Goal: Information Seeking & Learning: Understand process/instructions

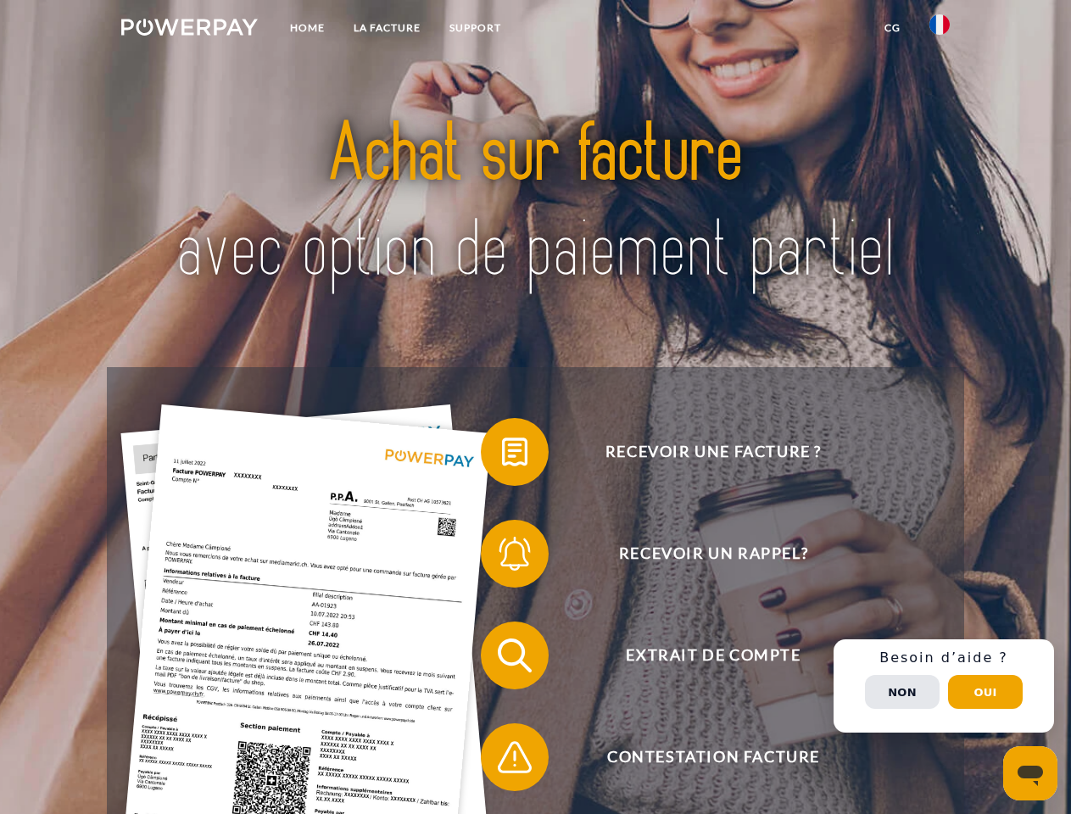
click at [189, 30] on img at bounding box center [189, 27] width 136 height 17
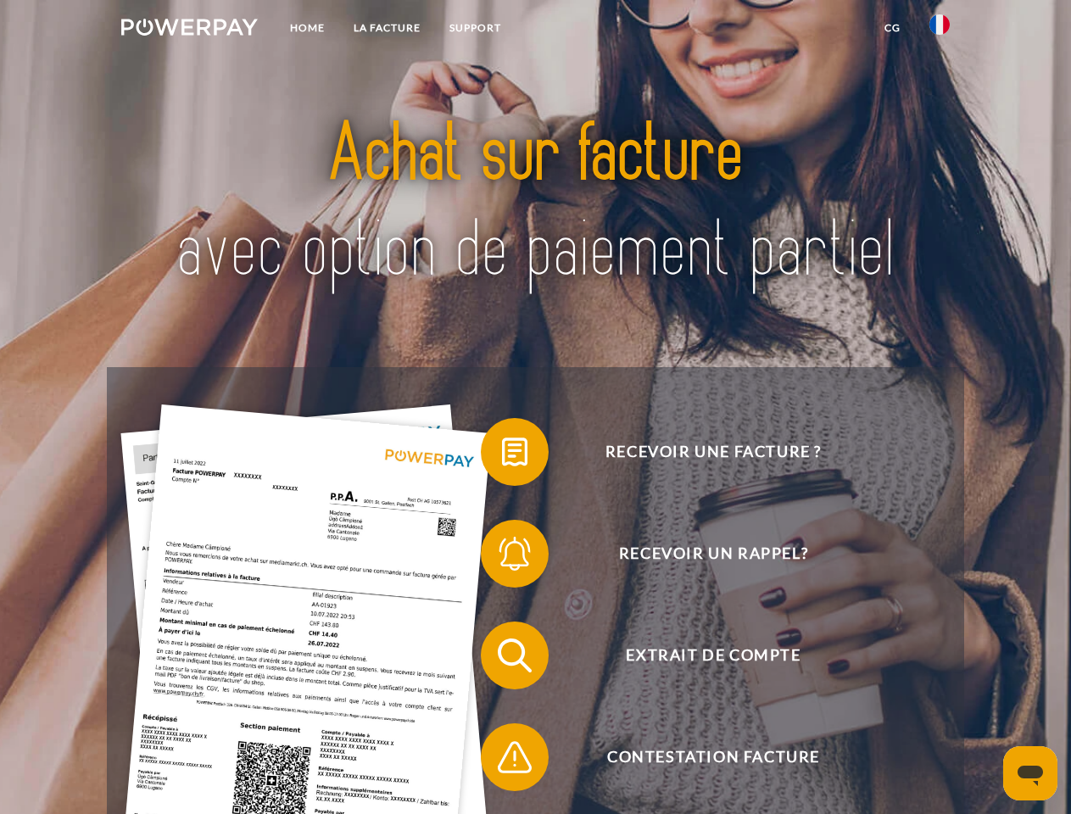
click at [939, 30] on img at bounding box center [939, 24] width 20 height 20
click at [892, 28] on link "CG" at bounding box center [892, 28] width 45 height 31
click at [502, 455] on span at bounding box center [489, 451] width 85 height 85
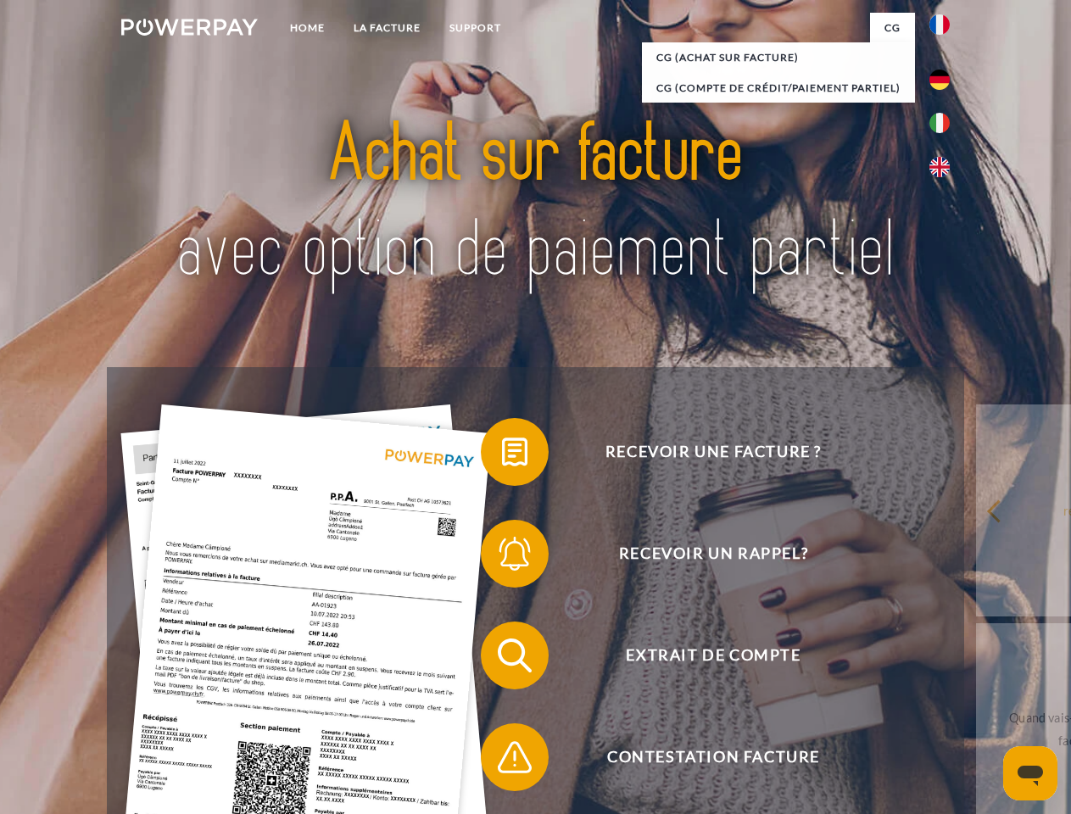
click at [502, 557] on span at bounding box center [489, 553] width 85 height 85
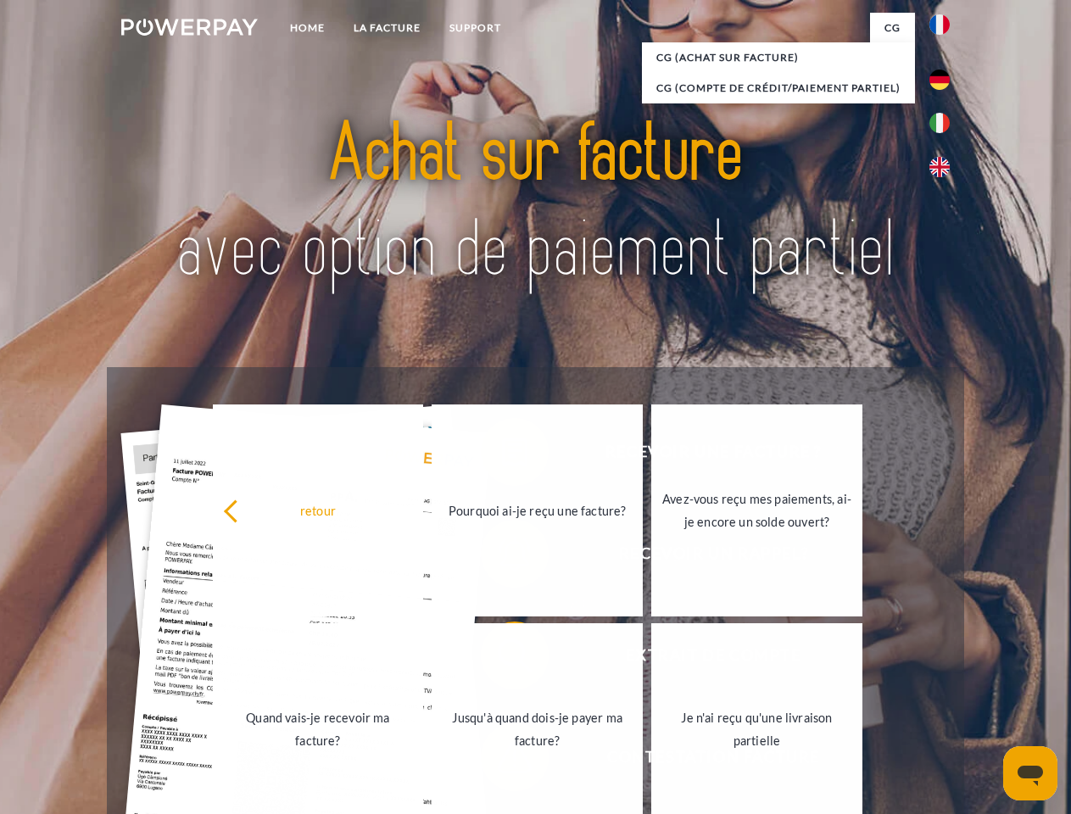
click at [502, 659] on link "Jusqu'à quand dois-je payer ma facture?" at bounding box center [537, 729] width 211 height 212
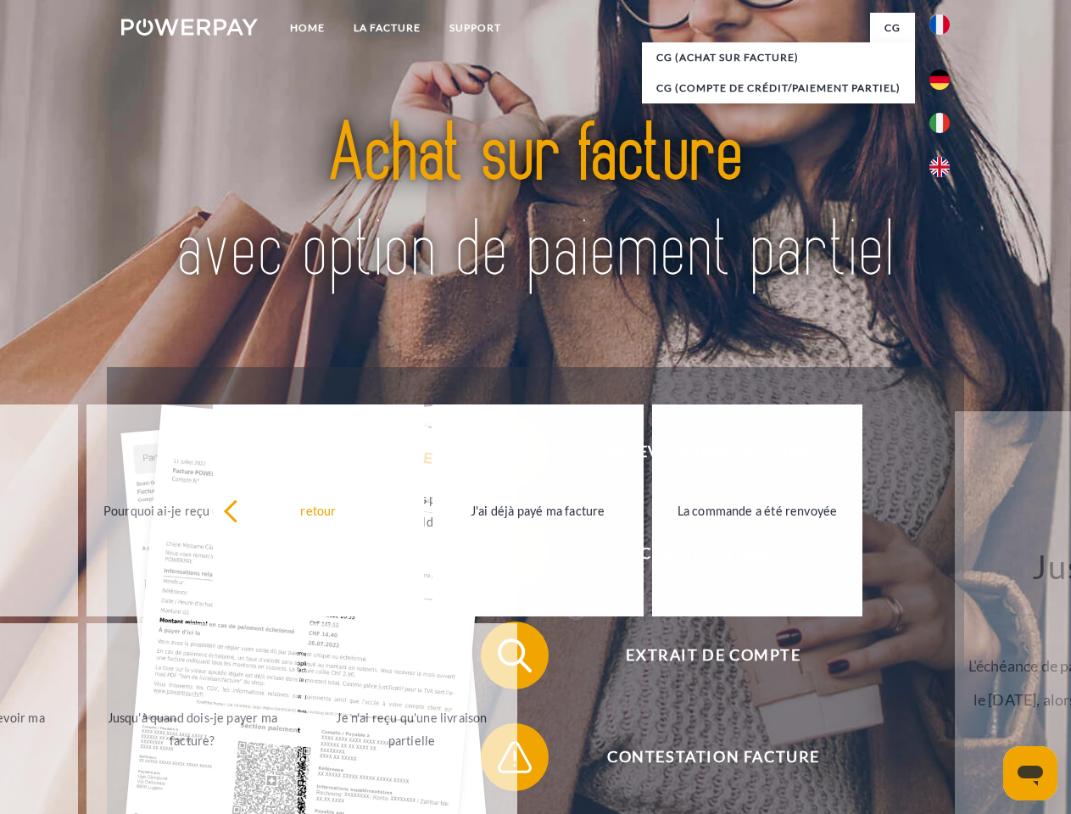
click at [502, 760] on span at bounding box center [489, 757] width 85 height 85
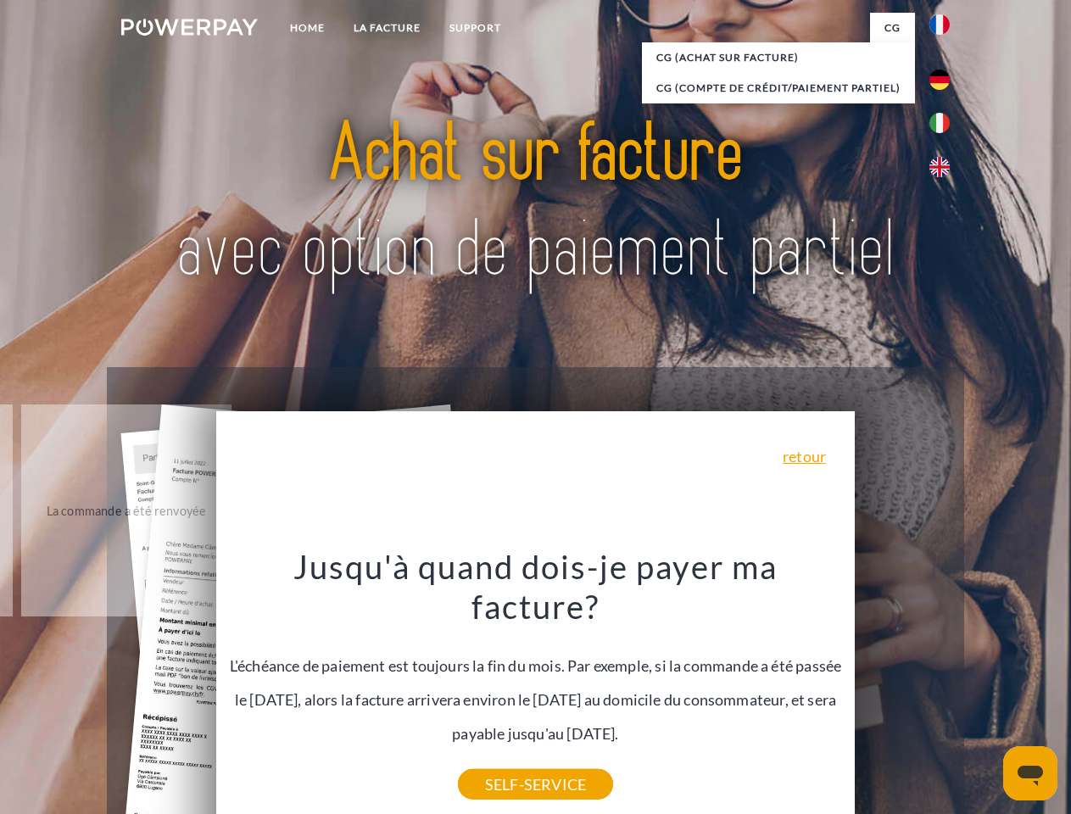
click at [944, 686] on div "Recevoir une facture ? Recevoir un rappel? Extrait de compte retour" at bounding box center [535, 706] width 856 height 678
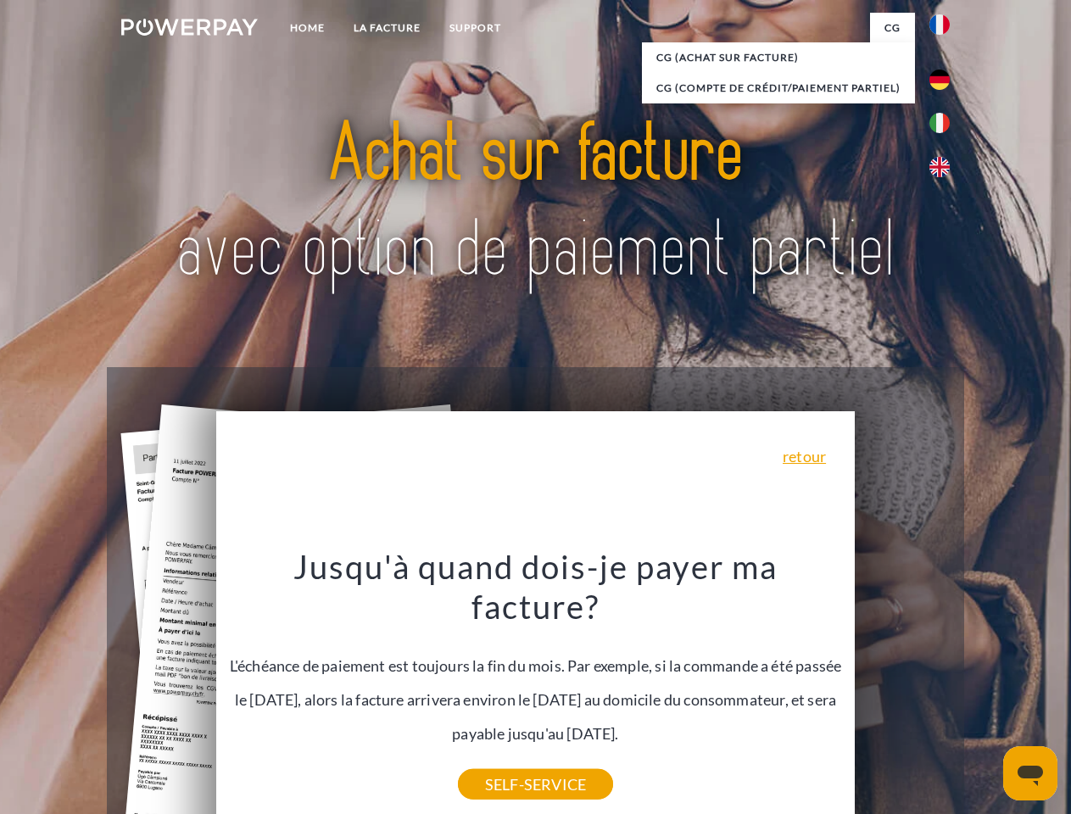
click at [902, 689] on span "Extrait de compte" at bounding box center [712, 655] width 415 height 68
click at [985, 692] on header "Home LA FACTURE Support" at bounding box center [535, 585] width 1071 height 1171
